Goal: Book appointment/travel/reservation

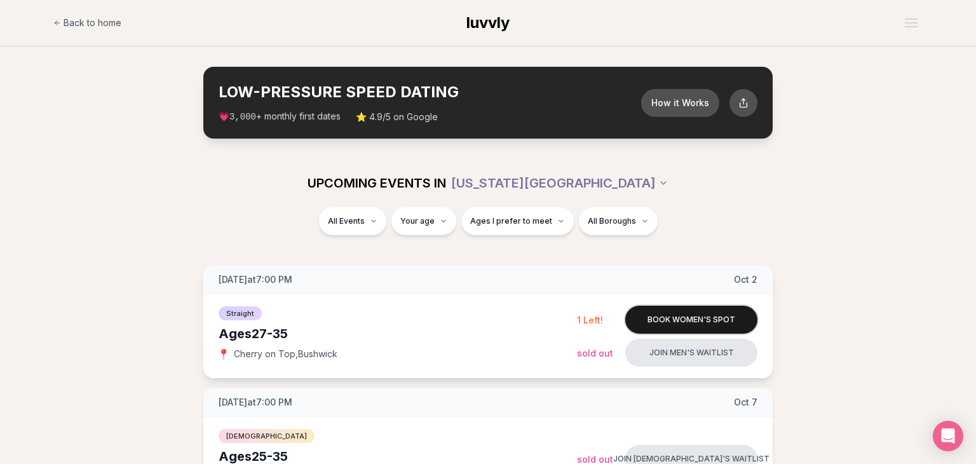
click at [642, 319] on button "Book women's spot" at bounding box center [691, 320] width 132 height 28
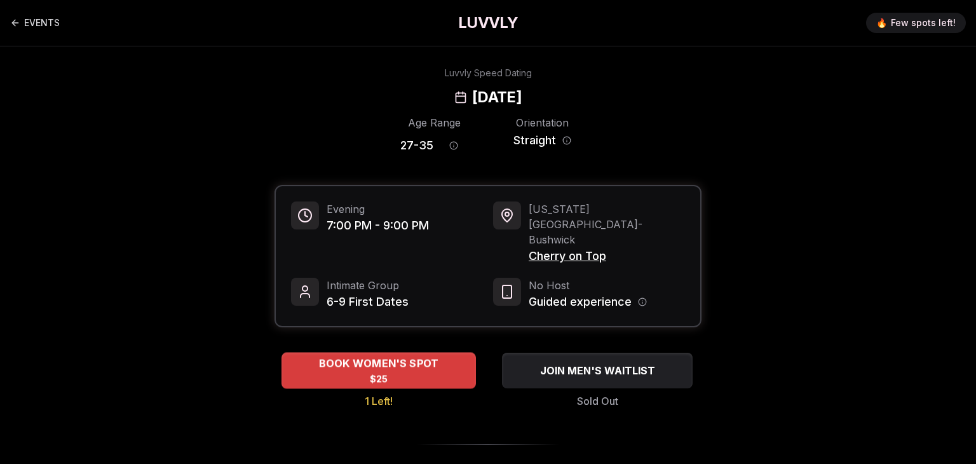
click at [426, 353] on div "BOOK WOMEN'S SPOT $25" at bounding box center [378, 370] width 194 height 35
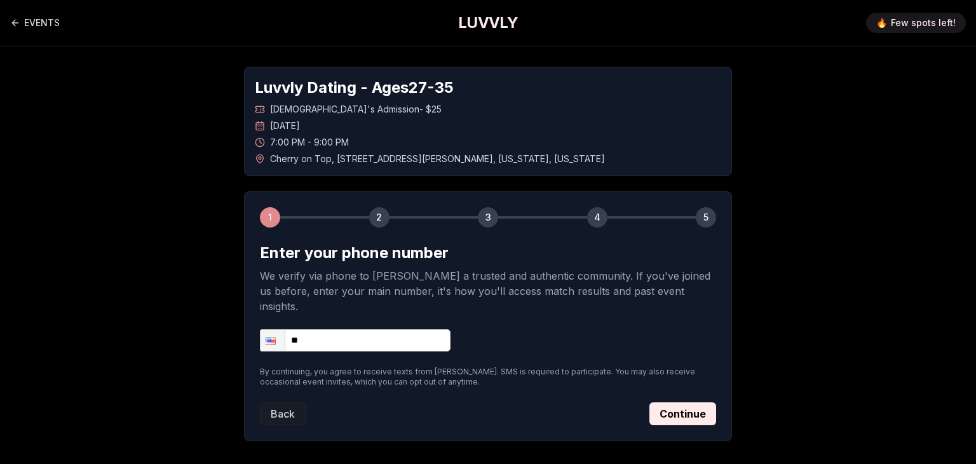
click at [412, 330] on input "**" at bounding box center [355, 340] width 191 height 22
type input "**********"
click at [675, 402] on button "Continue" at bounding box center [682, 413] width 67 height 23
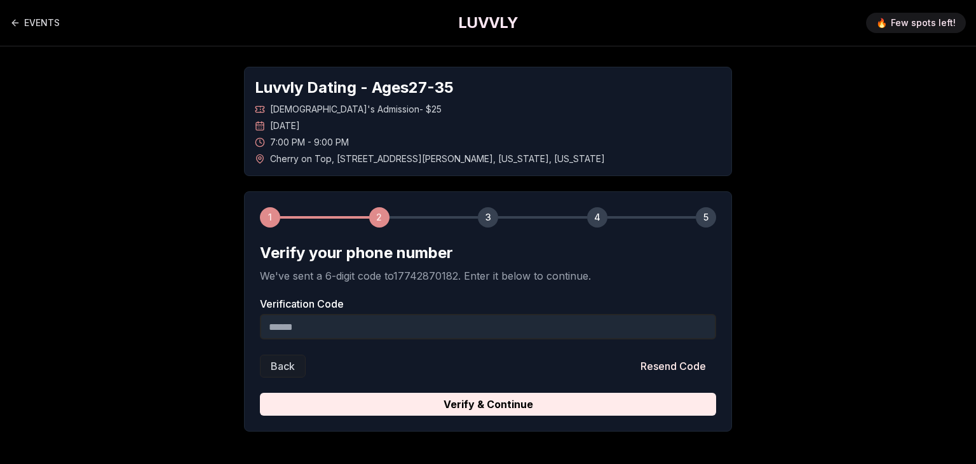
click at [421, 330] on input "Verification Code" at bounding box center [488, 326] width 456 height 25
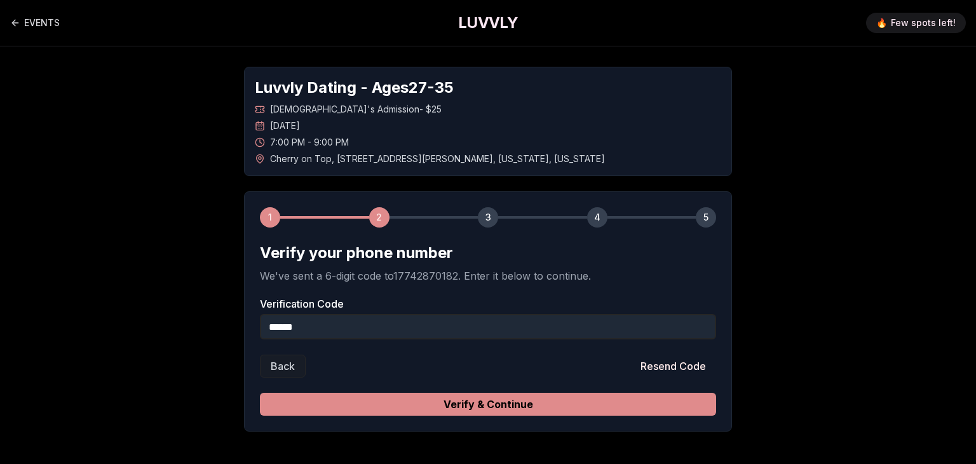
type input "******"
click at [451, 408] on button "Verify & Continue" at bounding box center [488, 404] width 456 height 23
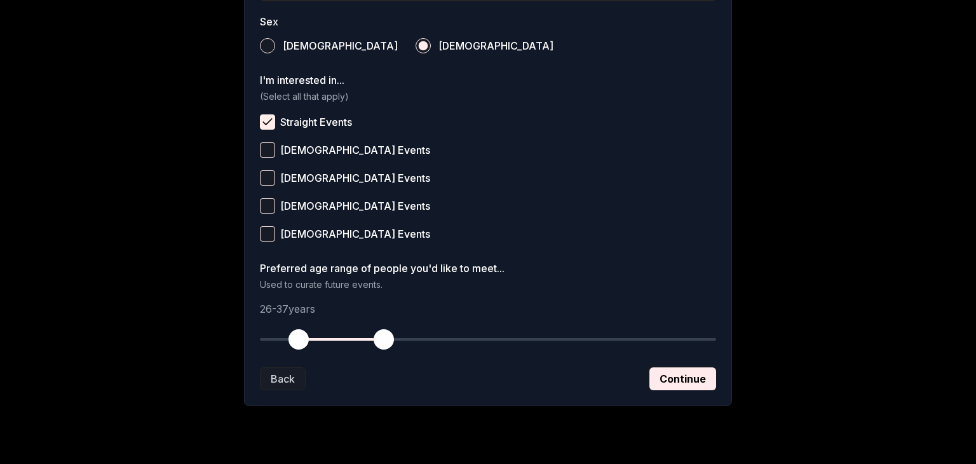
scroll to position [466, 0]
click at [667, 378] on button "Continue" at bounding box center [682, 380] width 67 height 23
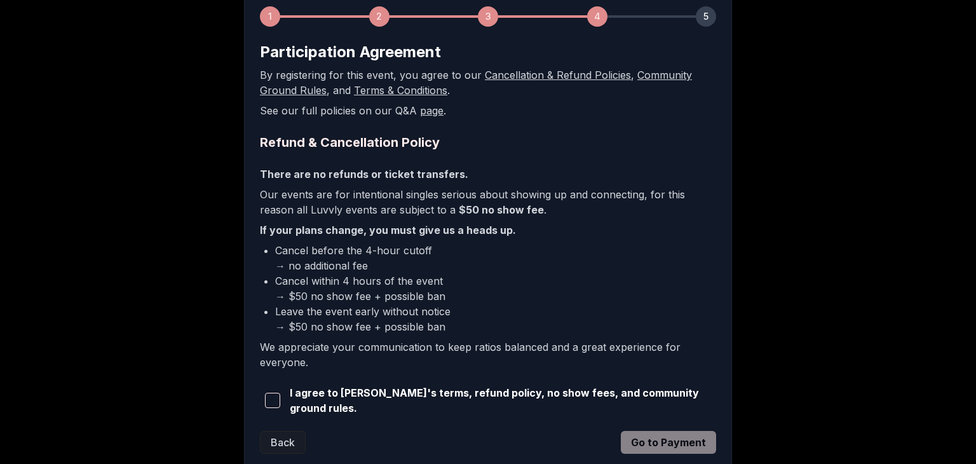
scroll to position [200, 0]
click at [273, 404] on span "button" at bounding box center [272, 400] width 15 height 15
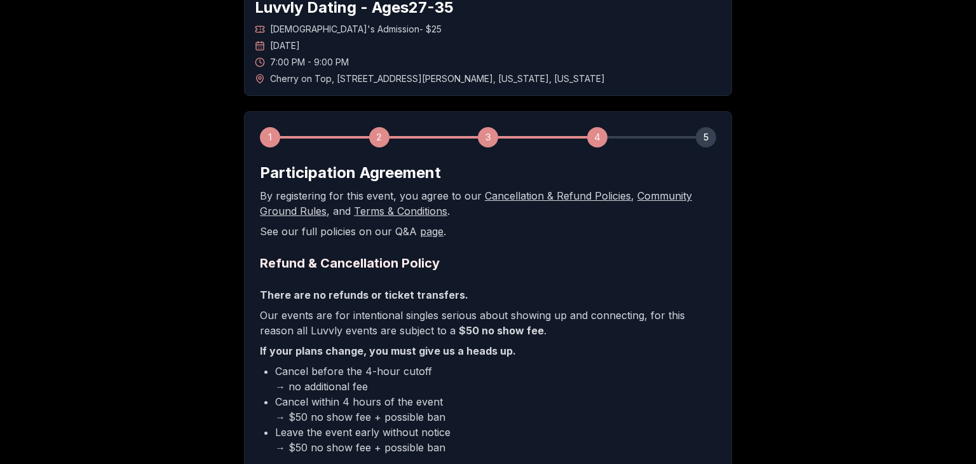
scroll to position [287, 0]
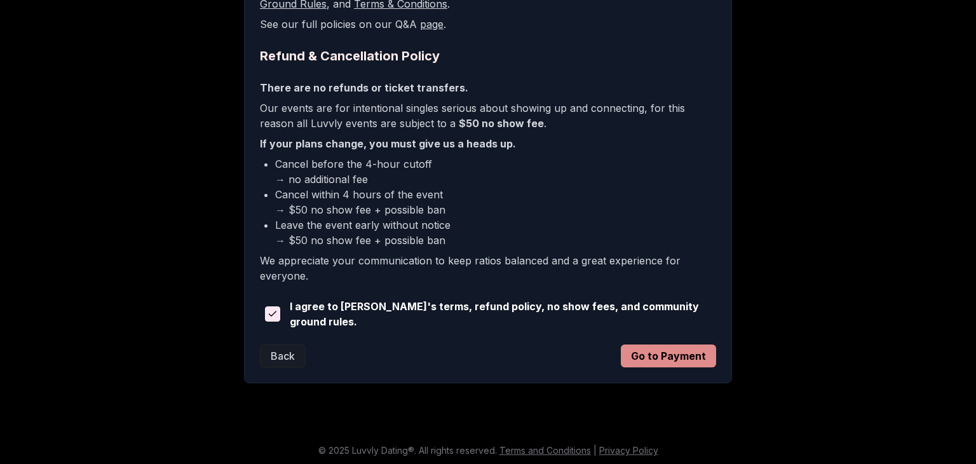
click at [690, 354] on button "Go to Payment" at bounding box center [668, 355] width 95 height 23
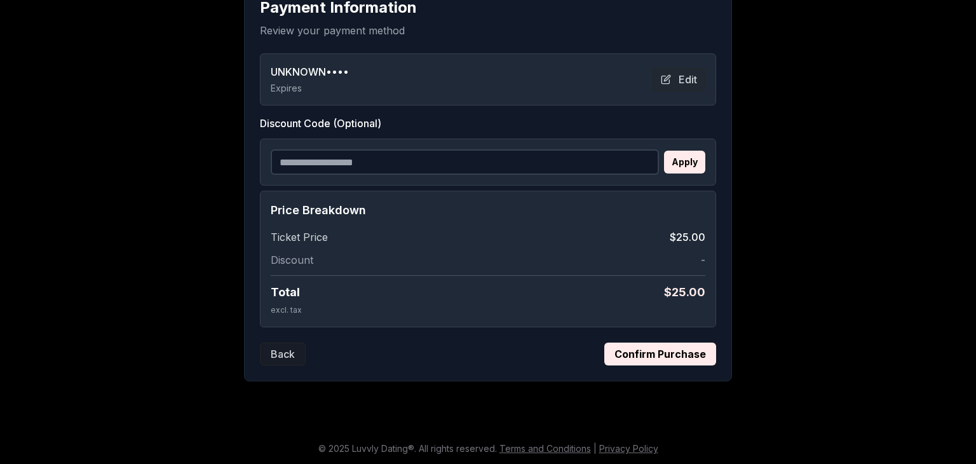
scroll to position [161, 0]
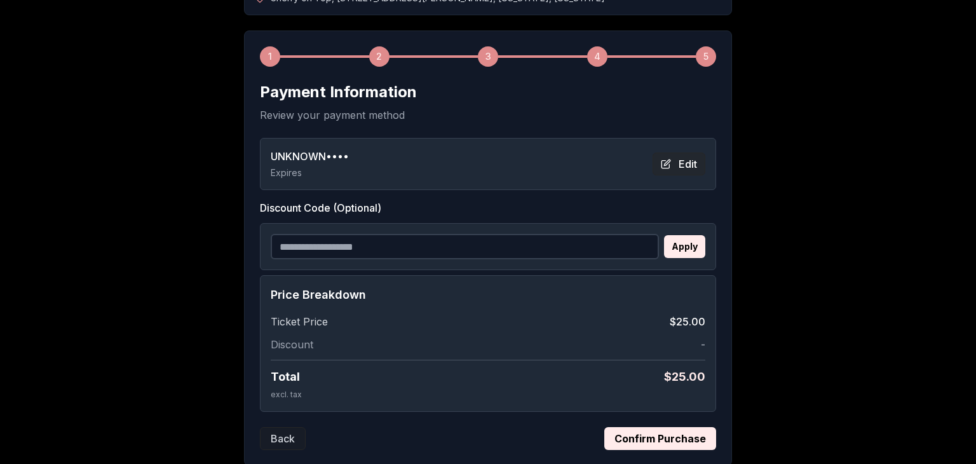
click at [676, 162] on button "Edit" at bounding box center [679, 163] width 53 height 23
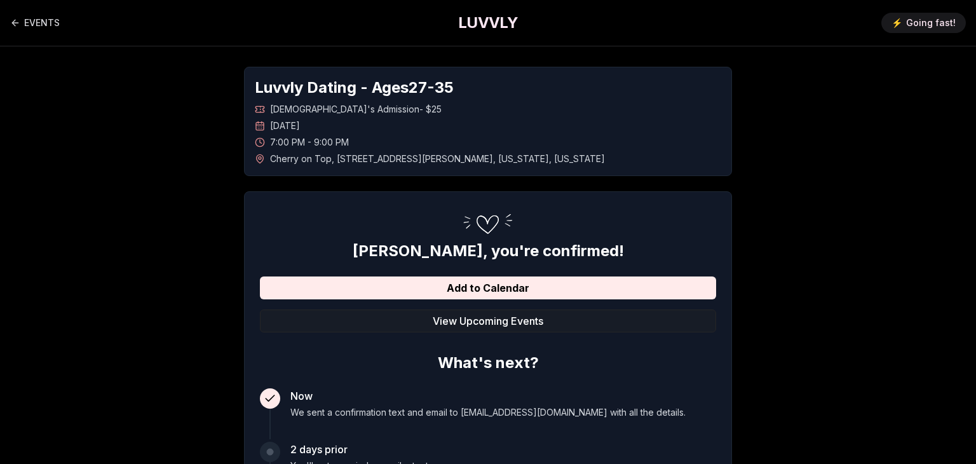
scroll to position [245, 0]
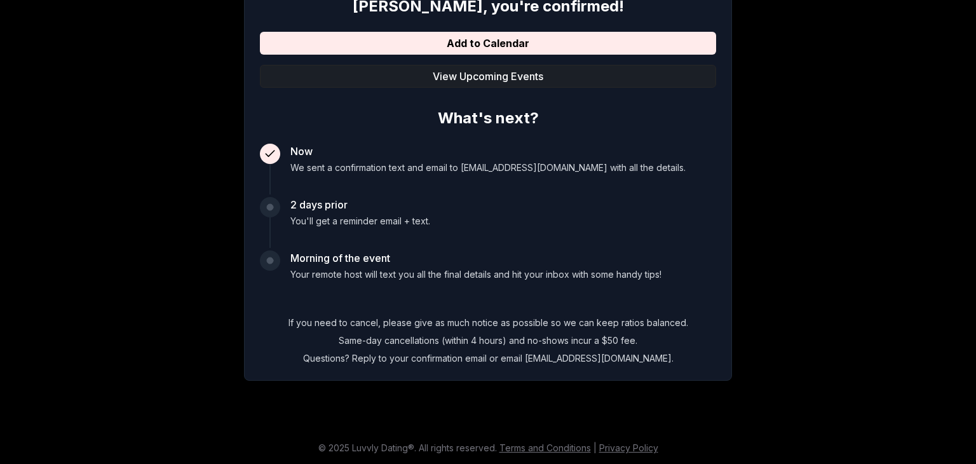
click at [426, 74] on button "View Upcoming Events" at bounding box center [488, 76] width 456 height 23
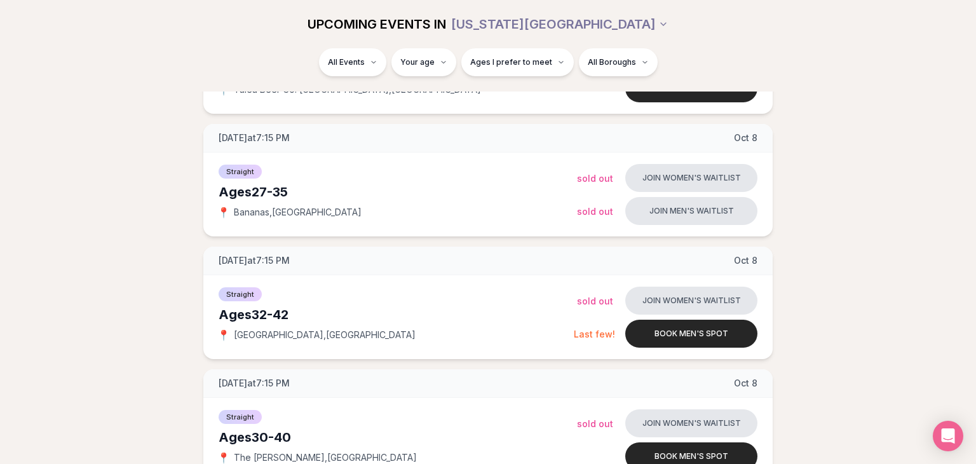
scroll to position [877, 0]
